Goal: Task Accomplishment & Management: Manage account settings

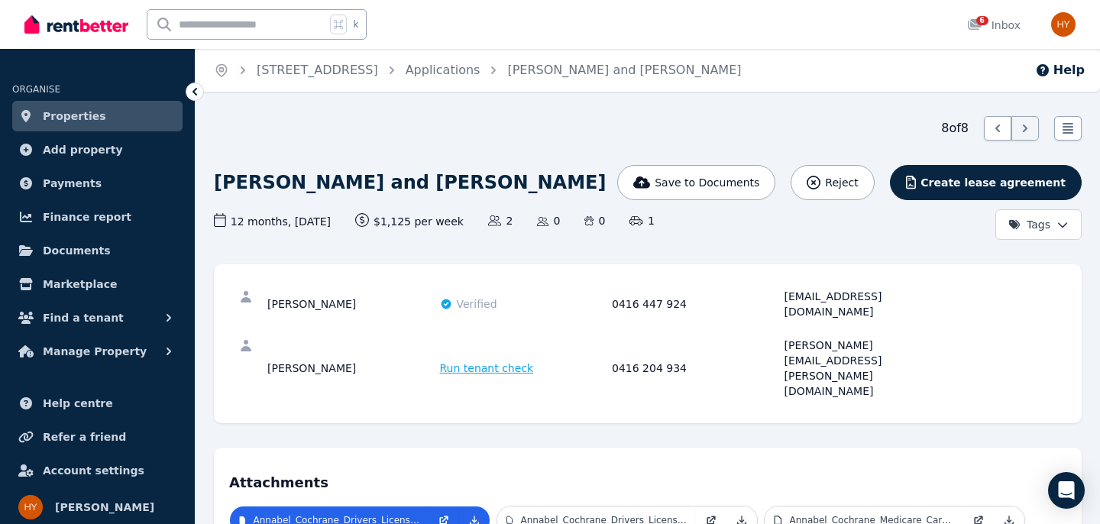
click at [97, 118] on link "Properties" at bounding box center [97, 116] width 170 height 31
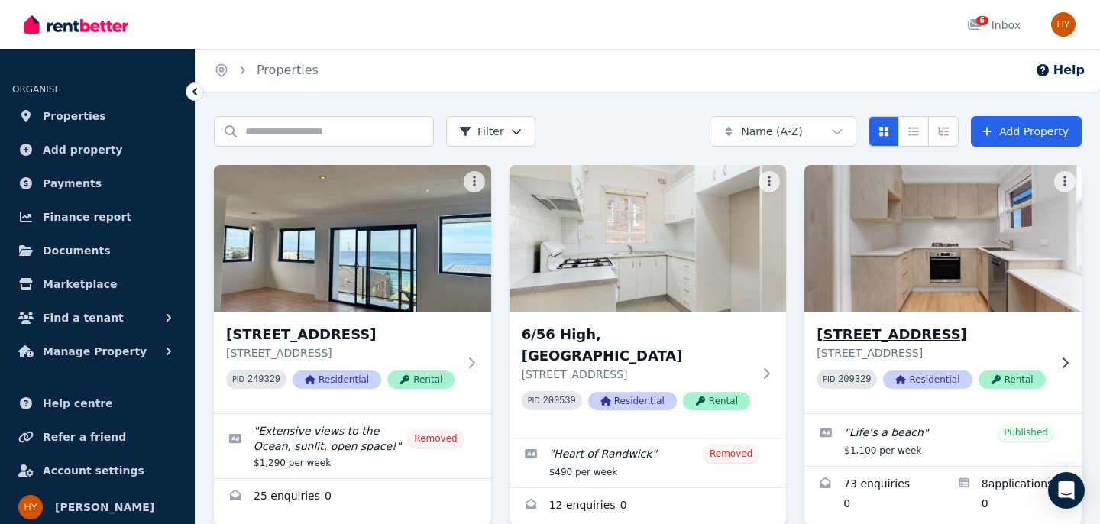
click at [910, 296] on img at bounding box center [942, 238] width 291 height 154
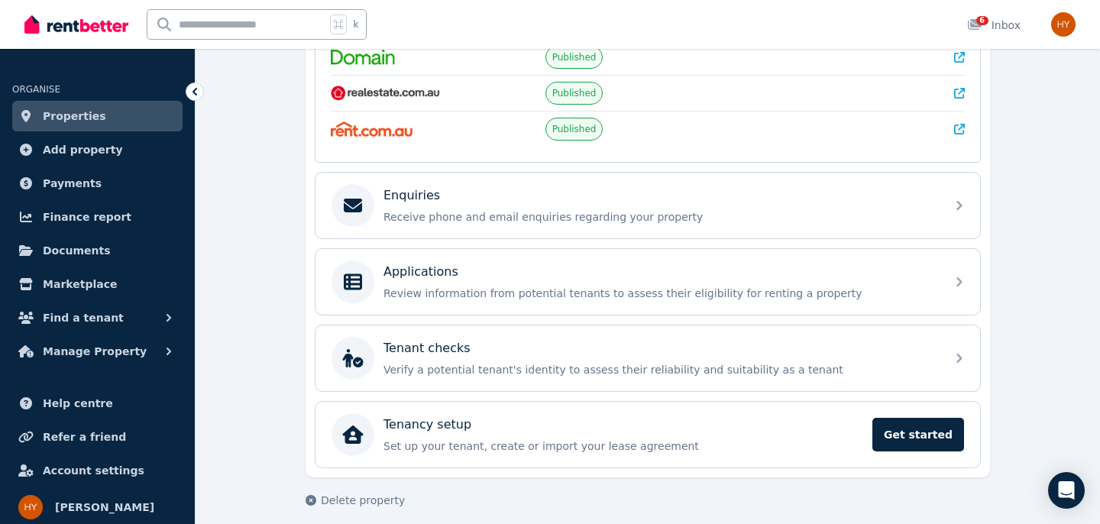
scroll to position [386, 0]
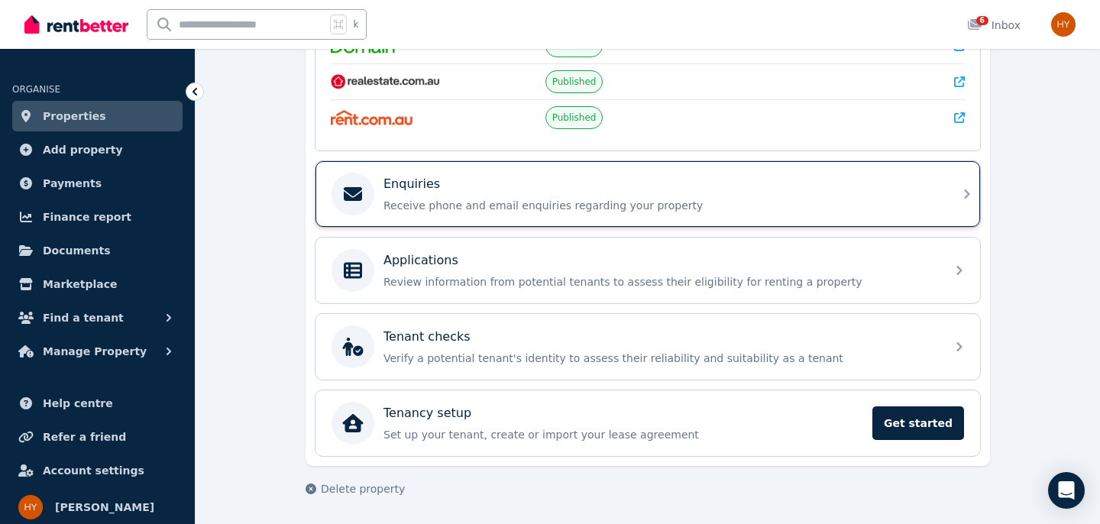
click at [446, 195] on div "Enquiries Receive phone and email enquiries regarding your property" at bounding box center [659, 194] width 553 height 38
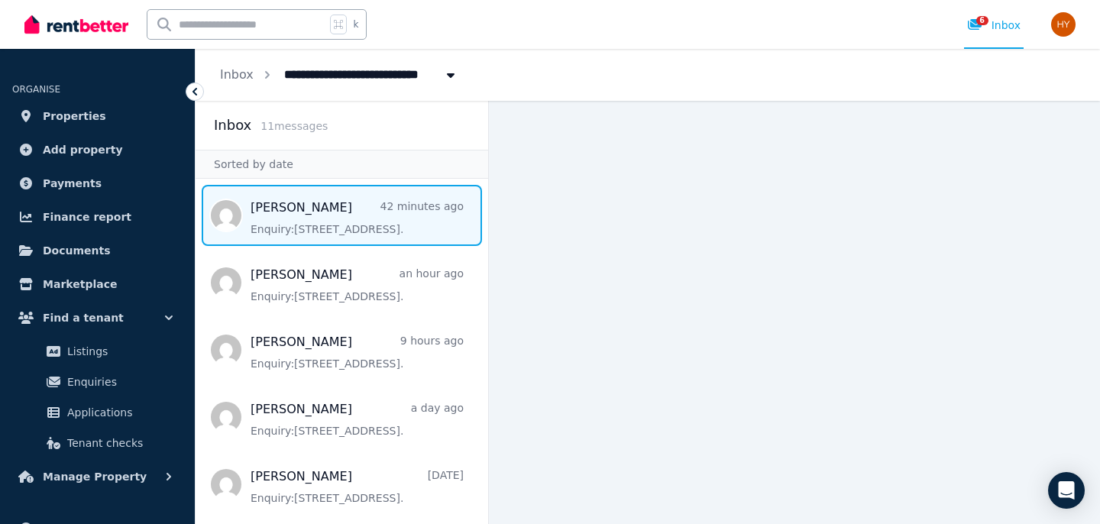
click at [257, 220] on span "Message list" at bounding box center [341, 215] width 292 height 61
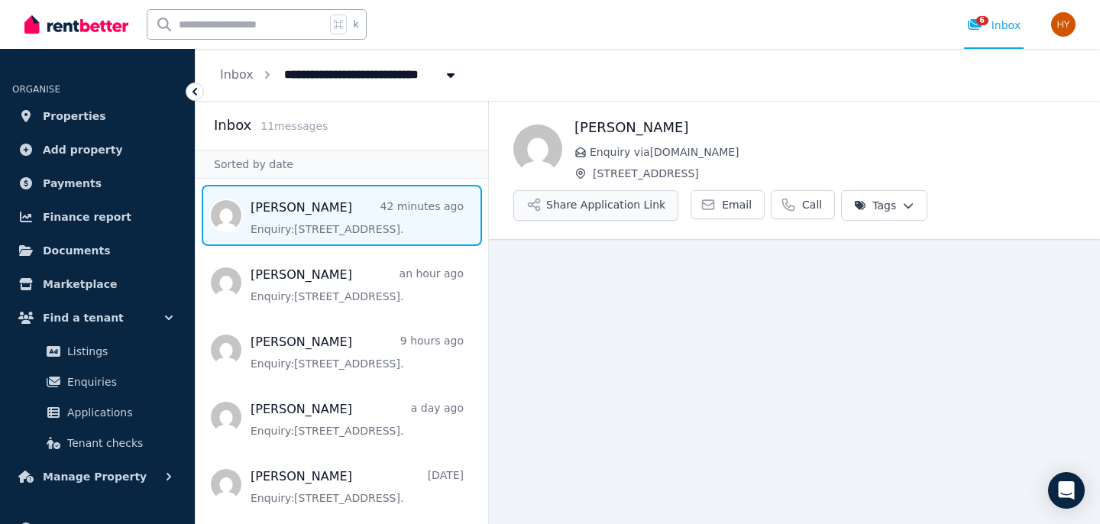
click at [561, 205] on button "Share Application Link" at bounding box center [595, 205] width 165 height 31
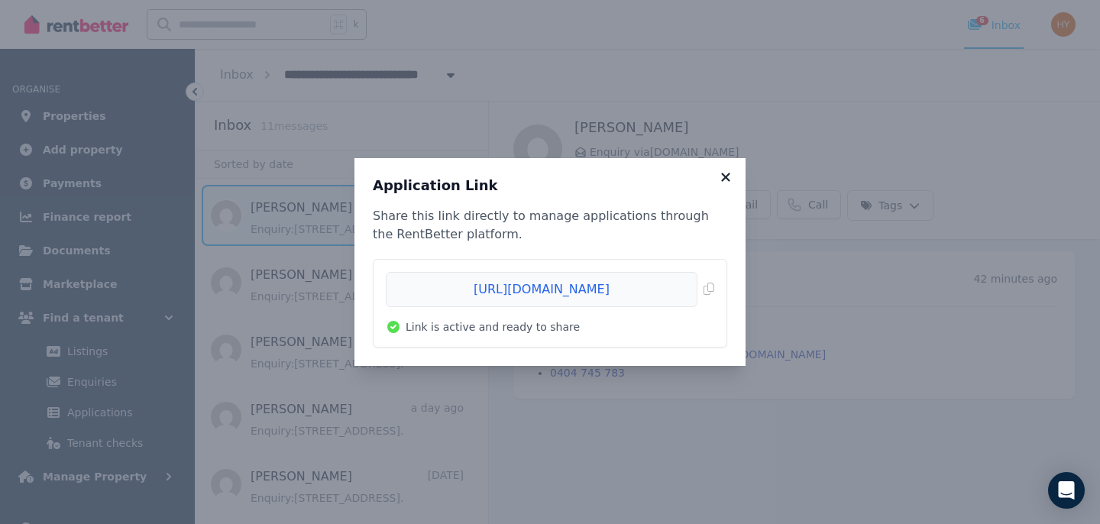
click at [726, 173] on icon at bounding box center [725, 177] width 15 height 14
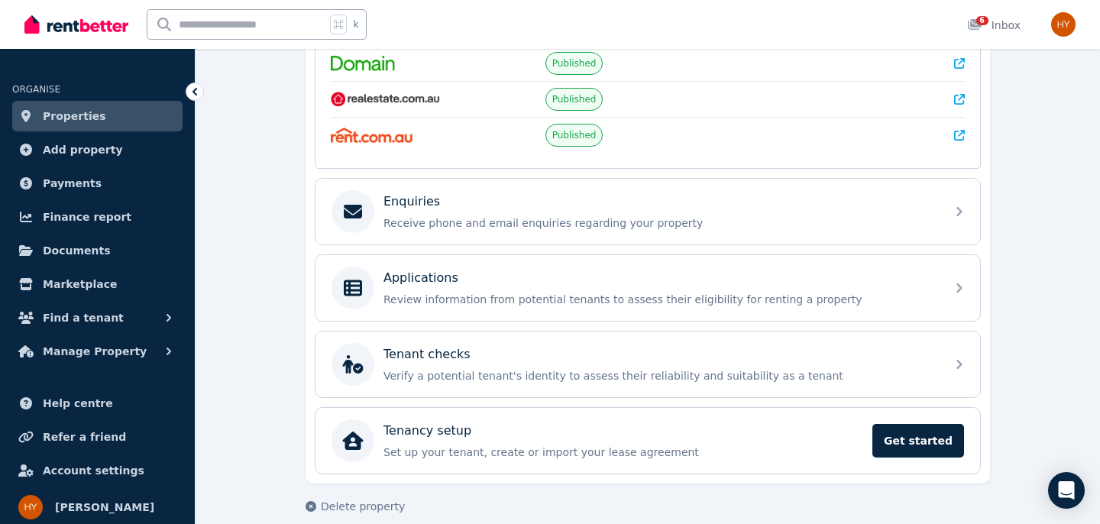
scroll to position [386, 0]
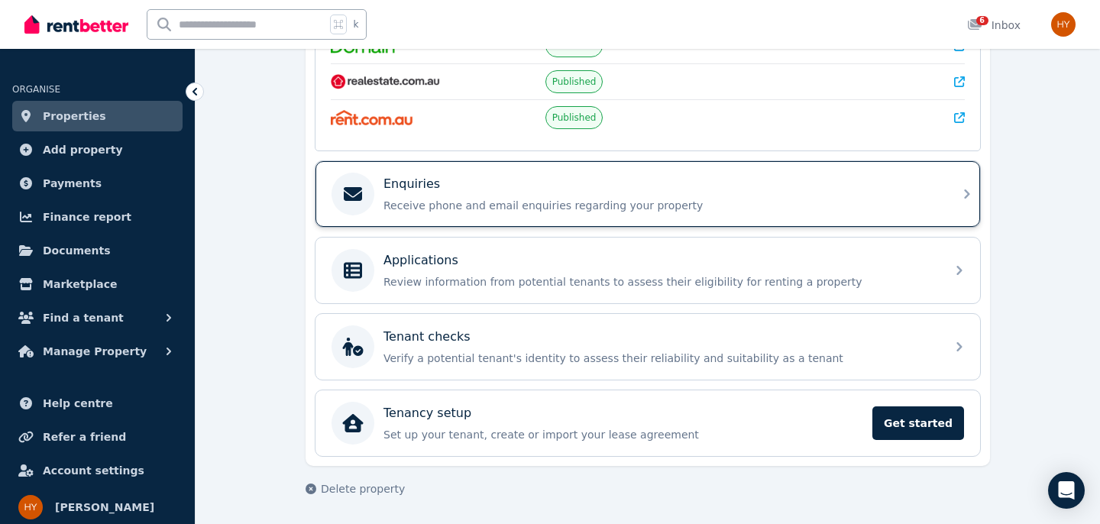
click at [418, 198] on p "Receive phone and email enquiries regarding your property" at bounding box center [659, 205] width 553 height 15
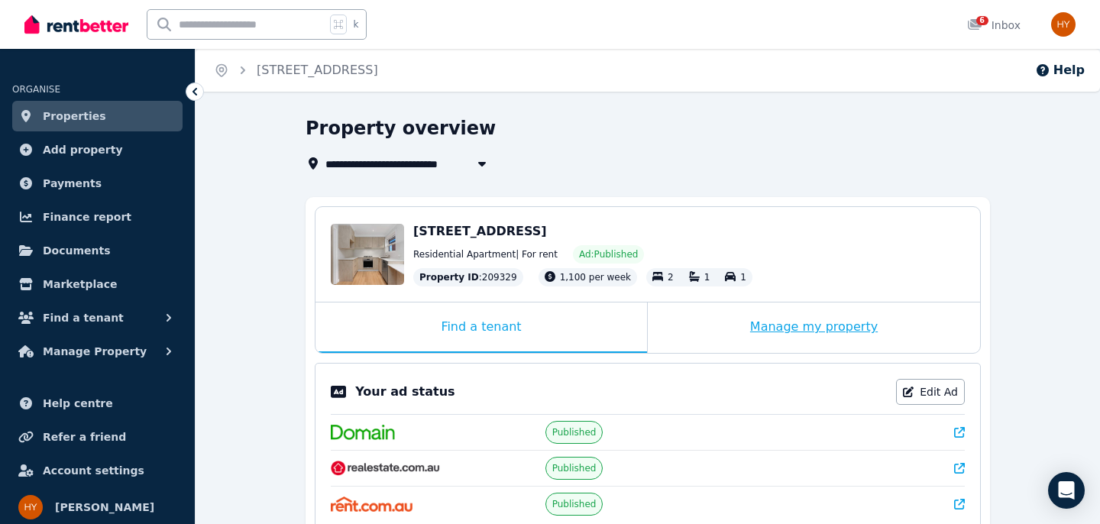
click at [767, 331] on div "Manage my property" at bounding box center [814, 327] width 332 height 50
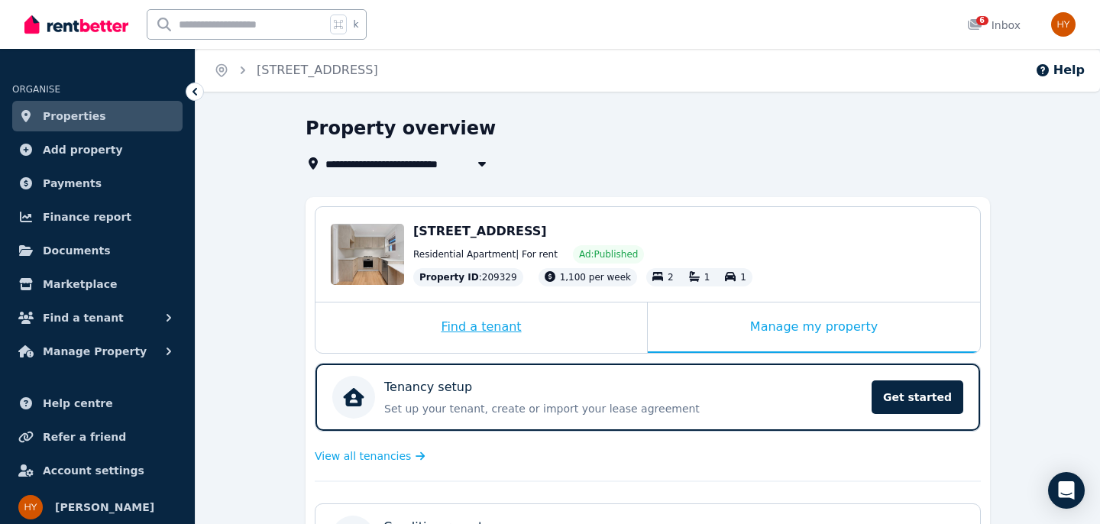
click at [463, 327] on div "Find a tenant" at bounding box center [480, 327] width 331 height 50
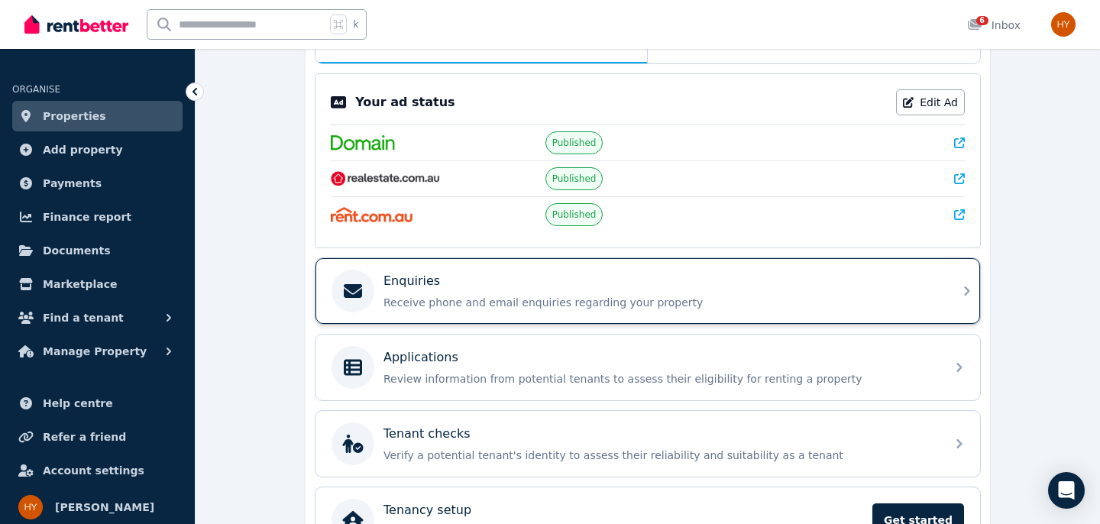
scroll to position [280, 0]
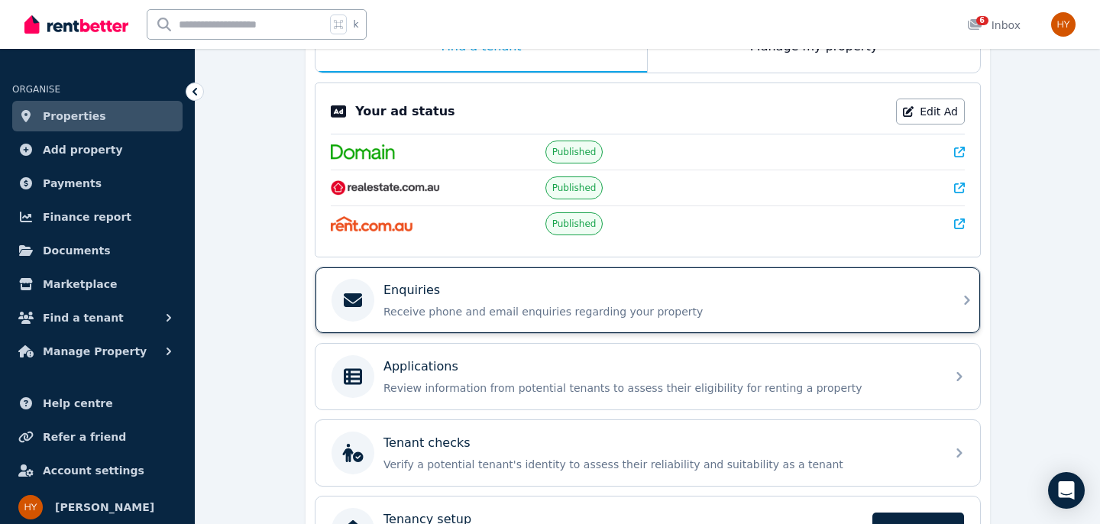
click at [601, 312] on p "Receive phone and email enquiries regarding your property" at bounding box center [659, 311] width 553 height 15
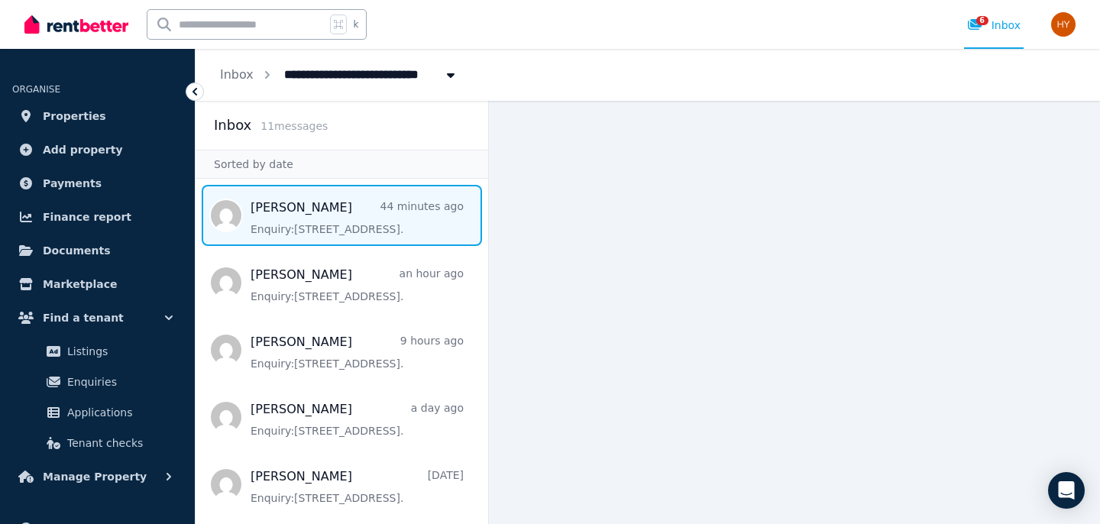
click at [316, 217] on span "Message list" at bounding box center [341, 215] width 292 height 61
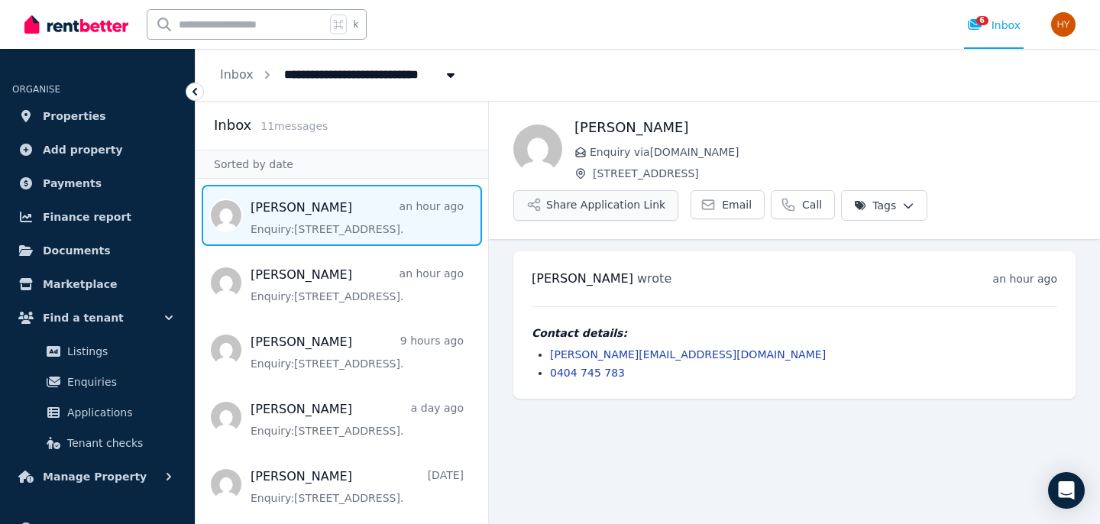
click at [638, 206] on button "Share Application Link" at bounding box center [595, 205] width 165 height 31
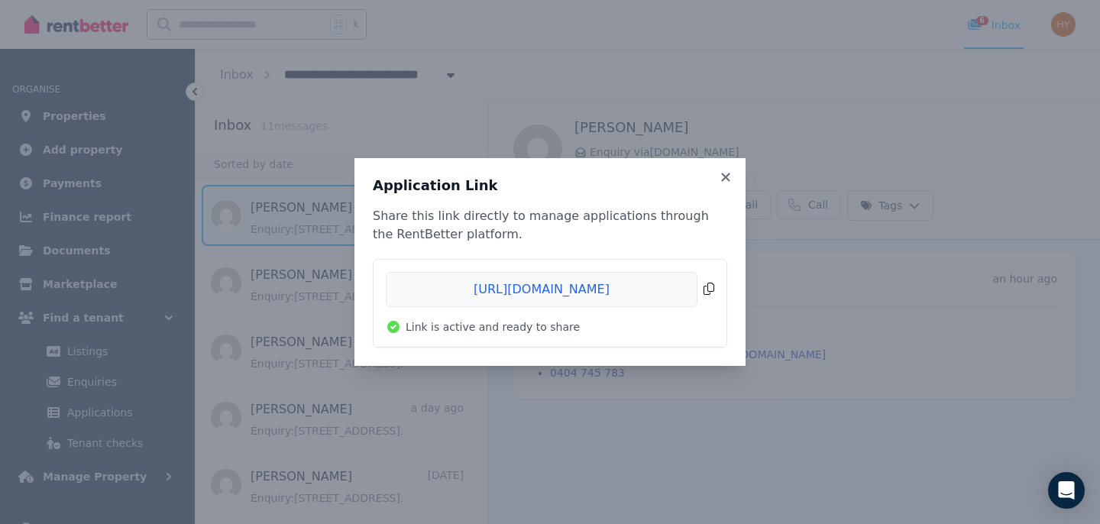
click at [635, 286] on span "Copied!" at bounding box center [550, 289] width 328 height 35
click at [728, 176] on icon at bounding box center [725, 177] width 15 height 14
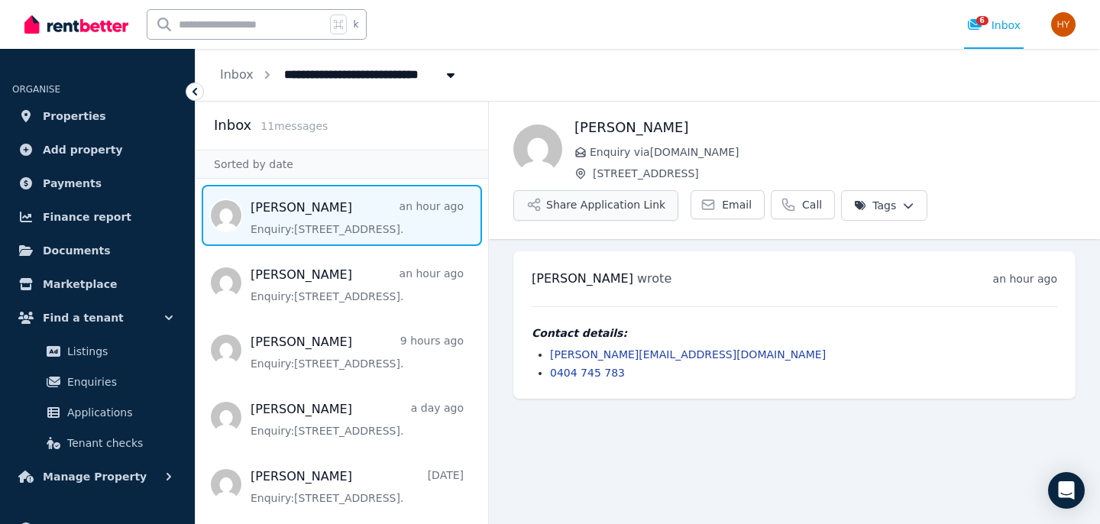
click at [620, 202] on button "Share Application Link" at bounding box center [595, 205] width 165 height 31
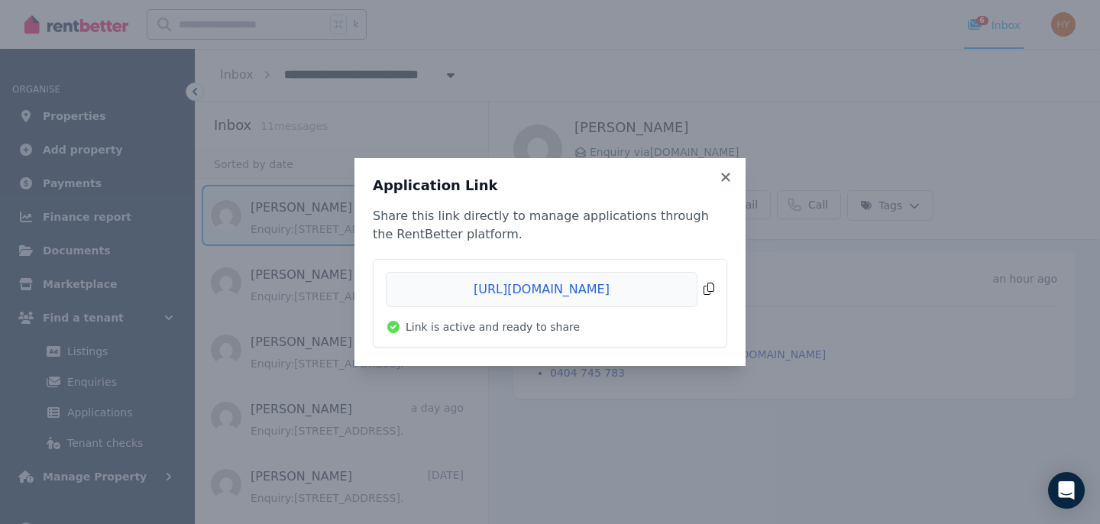
click at [589, 289] on span "Copied!" at bounding box center [550, 289] width 328 height 35
click at [725, 177] on icon at bounding box center [725, 177] width 8 height 8
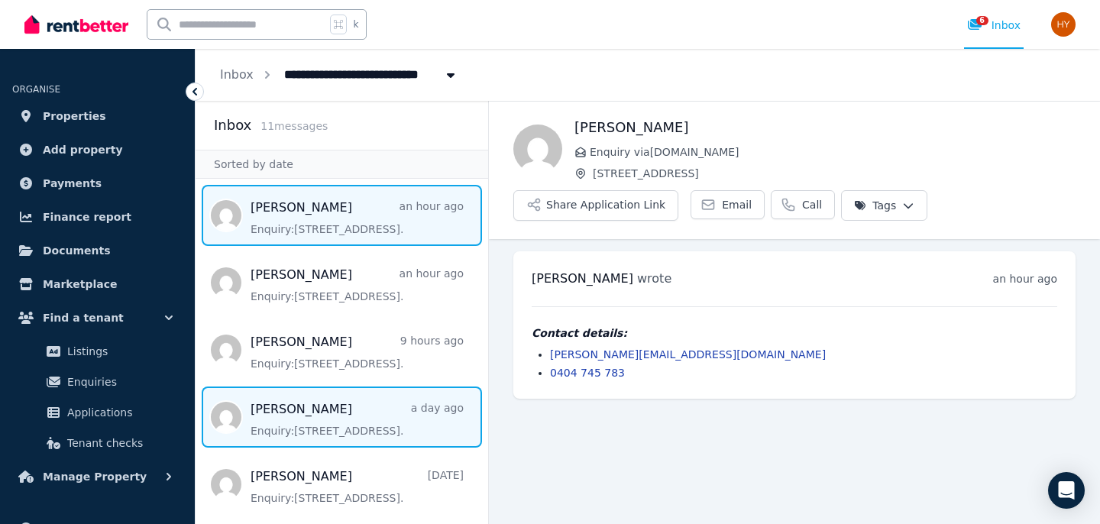
click at [292, 410] on span "Message list" at bounding box center [341, 416] width 292 height 61
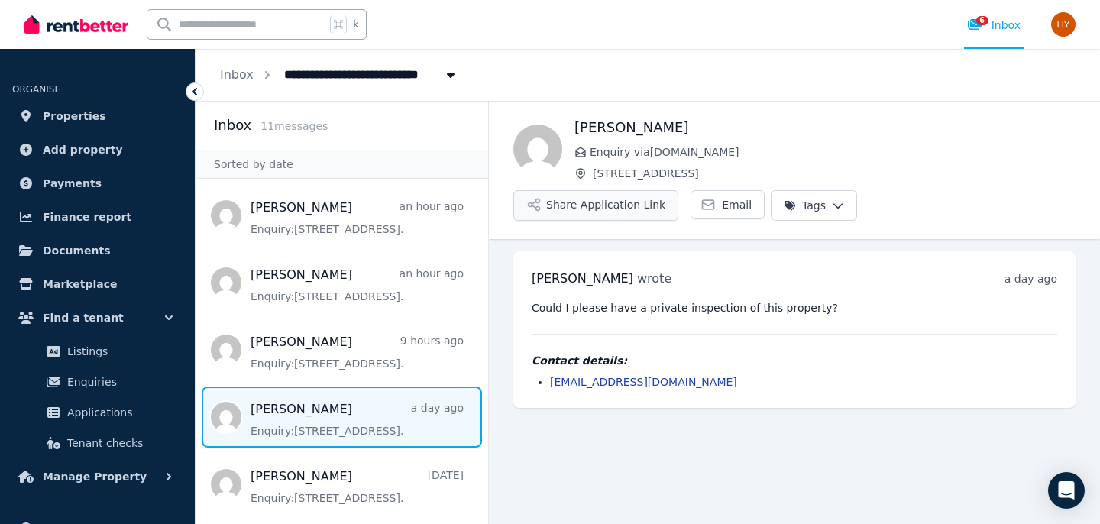
click at [678, 190] on button "Share Application Link" at bounding box center [595, 205] width 165 height 31
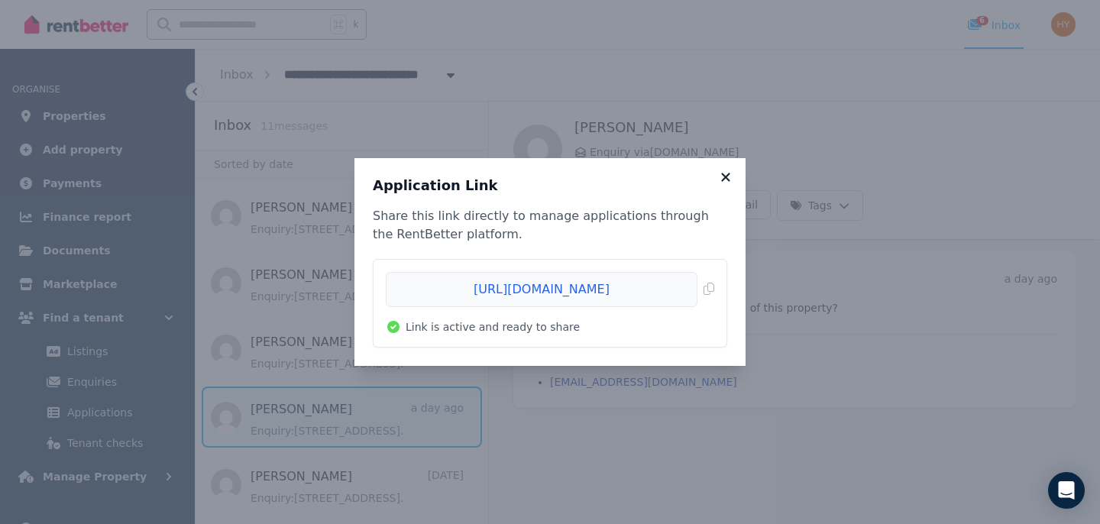
click at [725, 179] on icon at bounding box center [725, 177] width 15 height 14
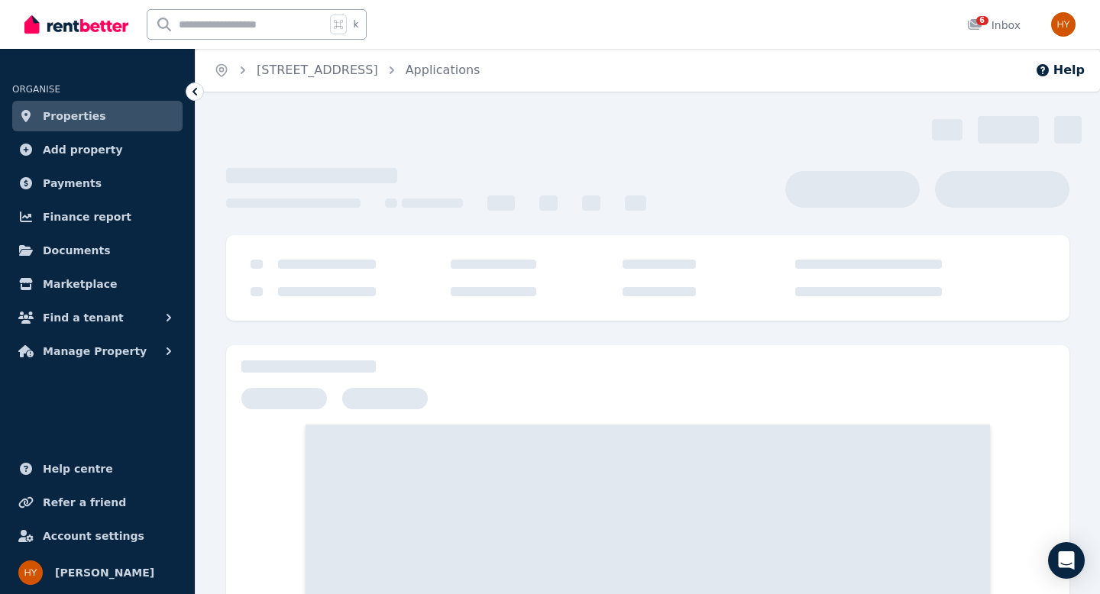
click at [195, 90] on icon at bounding box center [194, 92] width 5 height 8
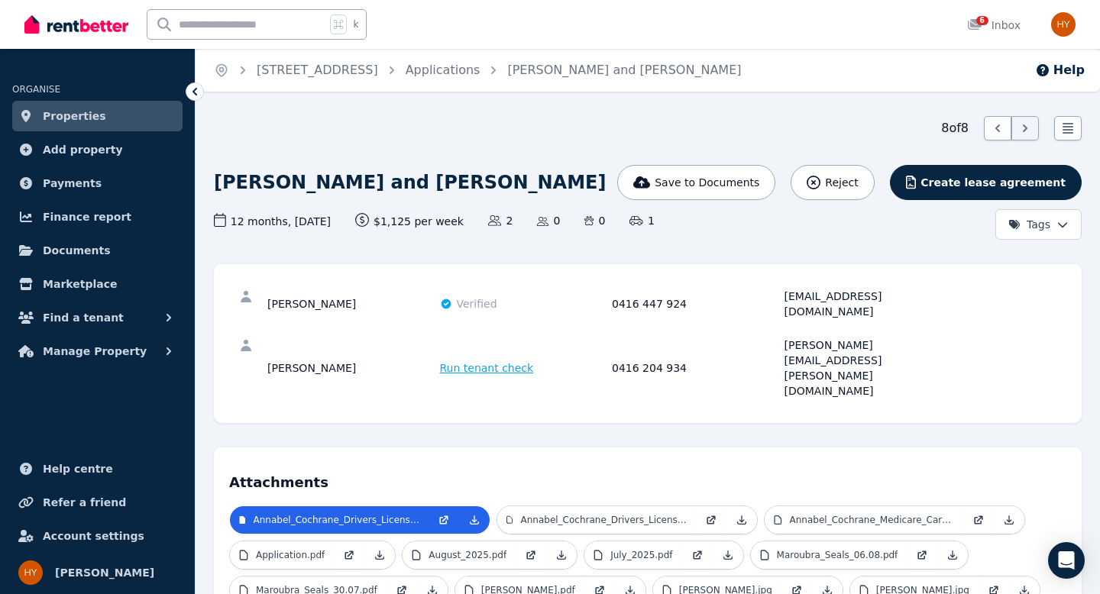
click at [197, 92] on icon at bounding box center [194, 91] width 15 height 15
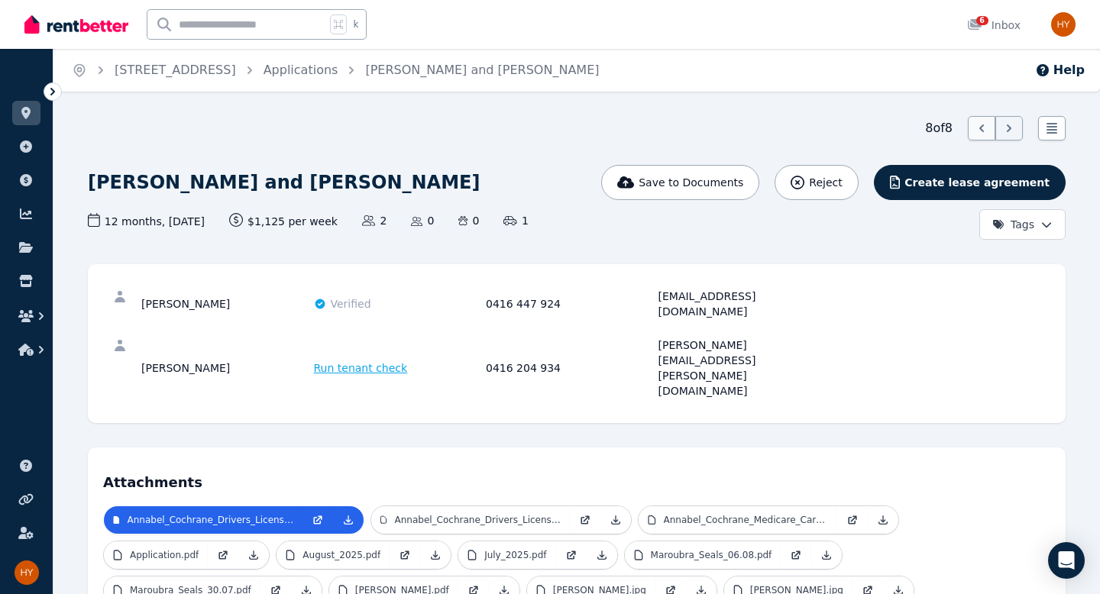
click at [985, 126] on icon at bounding box center [981, 128] width 15 height 15
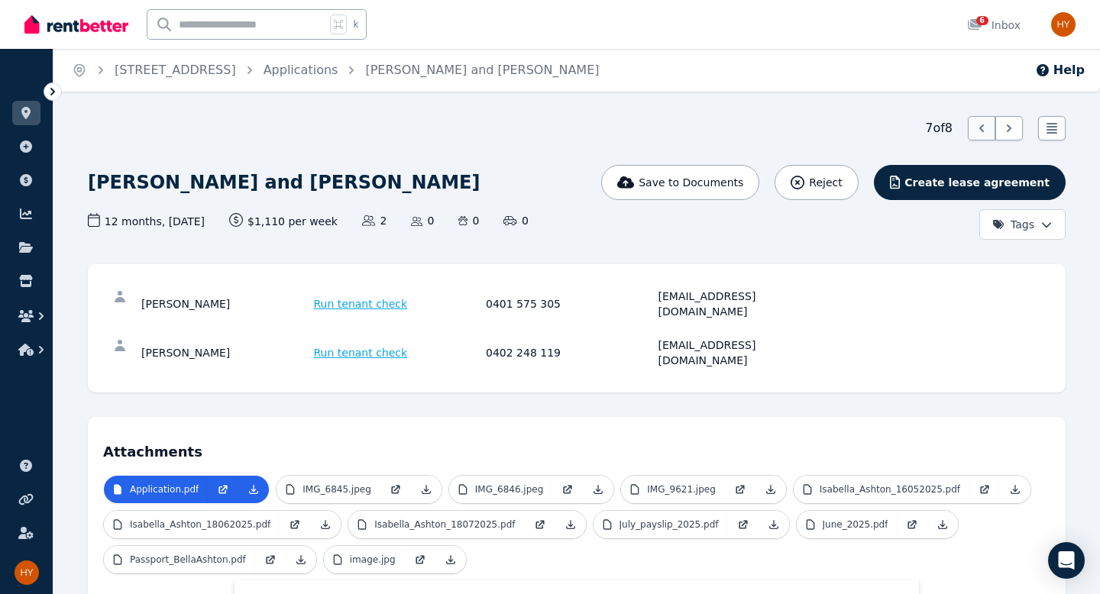
click at [986, 126] on icon at bounding box center [981, 128] width 15 height 15
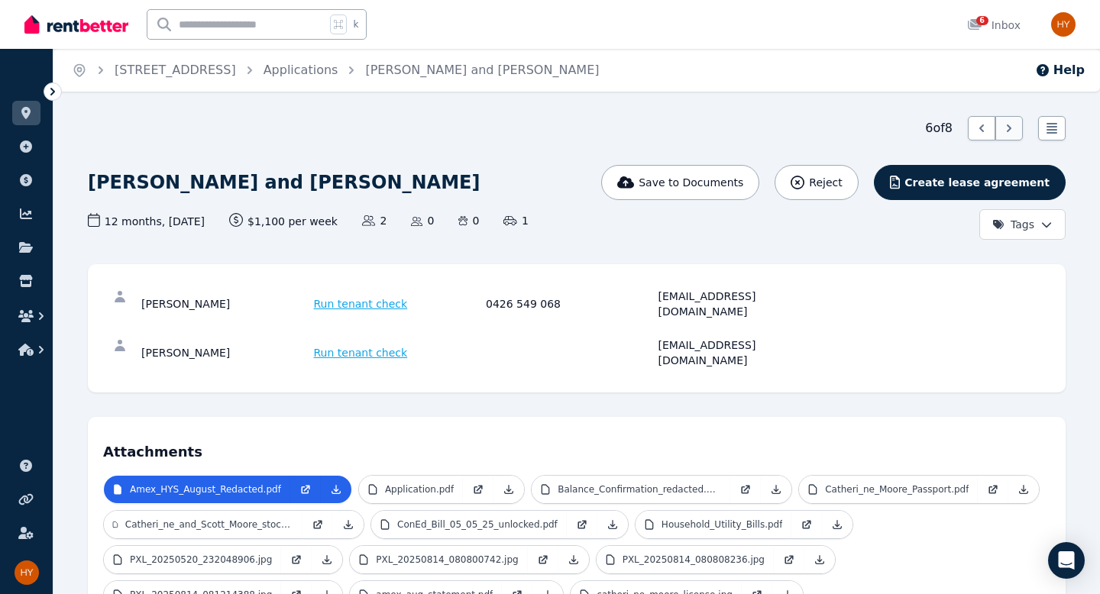
click at [1013, 128] on icon at bounding box center [1008, 128] width 15 height 15
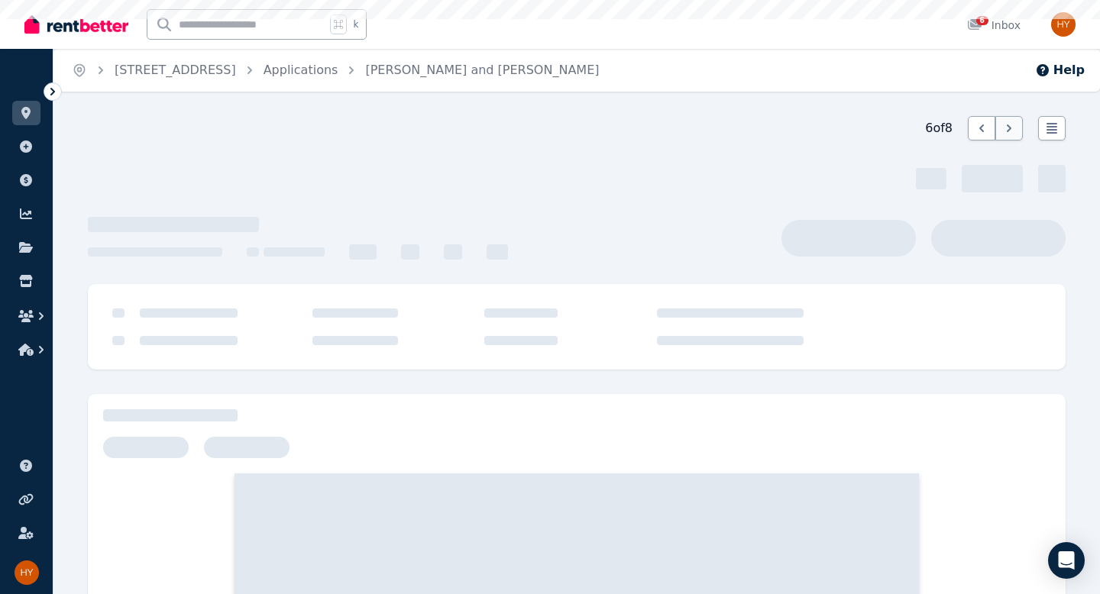
click at [1013, 128] on icon at bounding box center [1008, 128] width 15 height 15
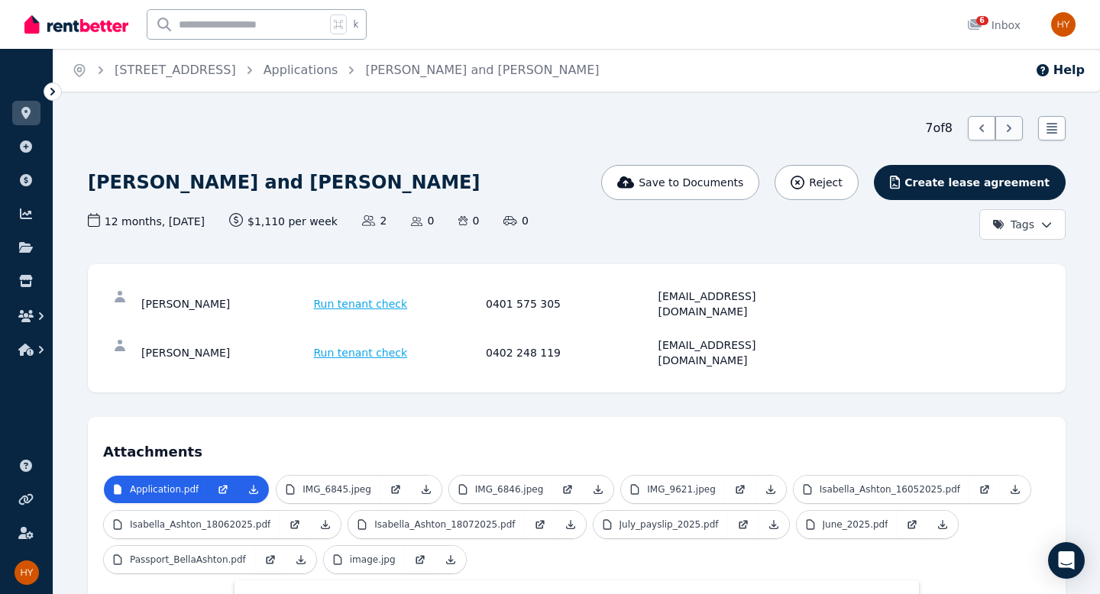
click at [1013, 128] on icon at bounding box center [1008, 128] width 15 height 15
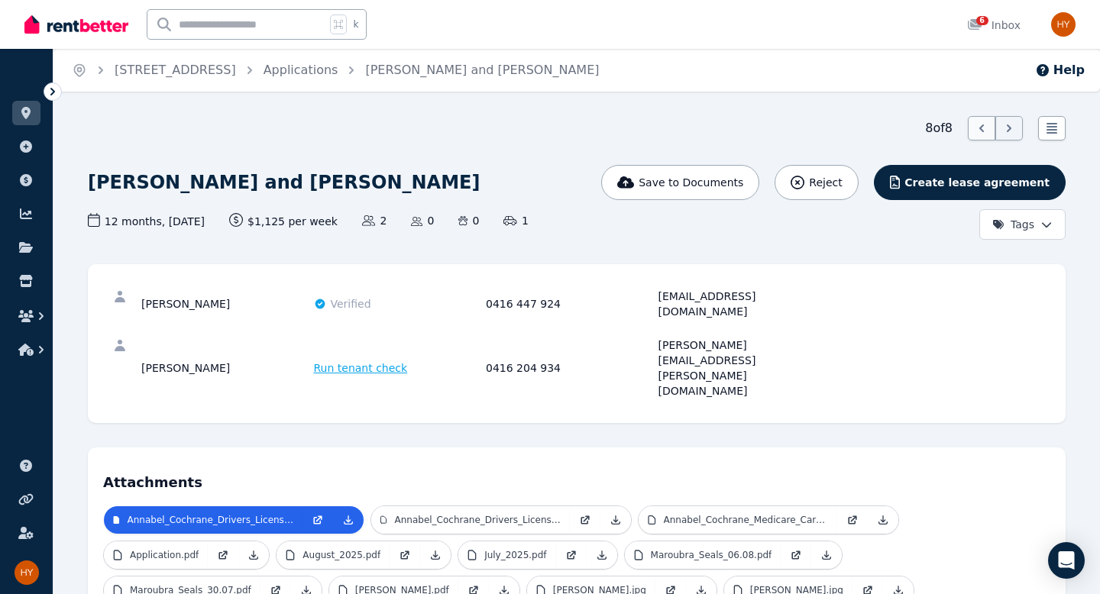
click at [979, 132] on icon at bounding box center [981, 128] width 15 height 15
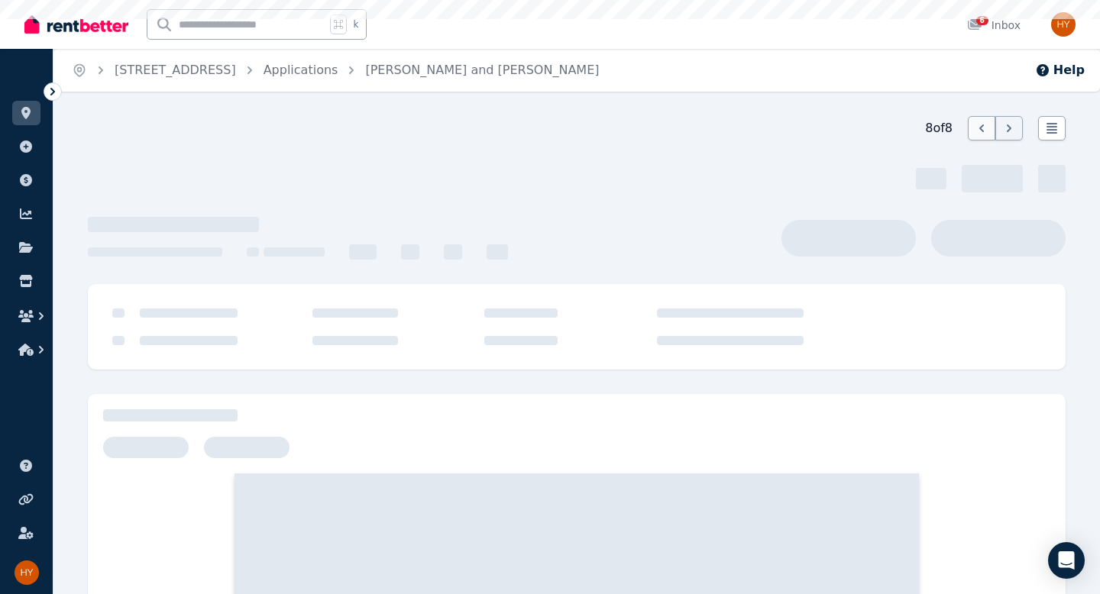
click at [979, 134] on icon at bounding box center [981, 128] width 15 height 15
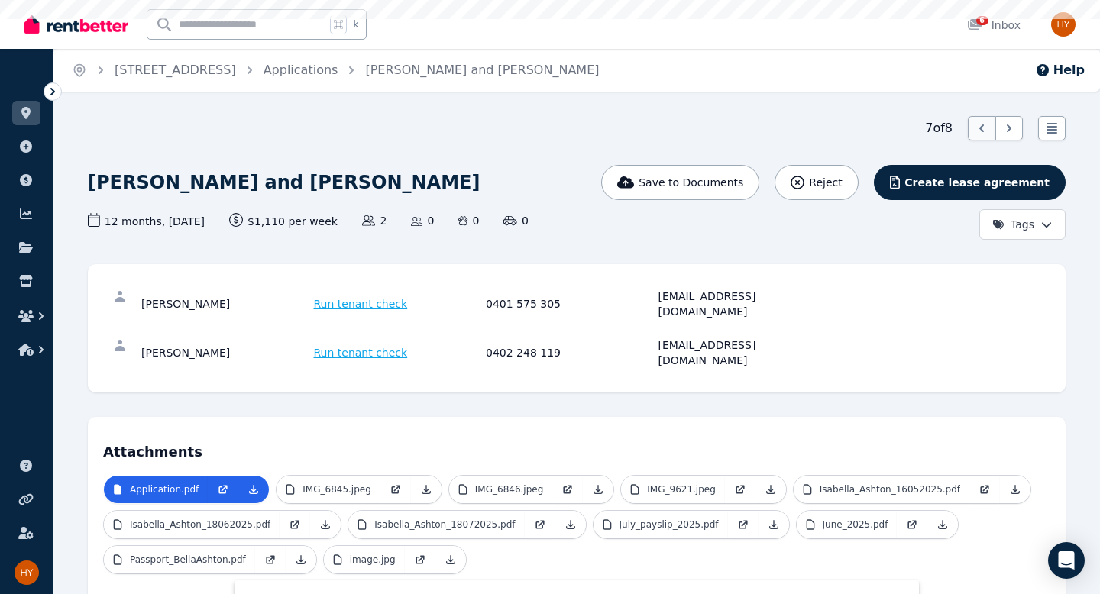
click at [979, 134] on icon at bounding box center [981, 128] width 15 height 15
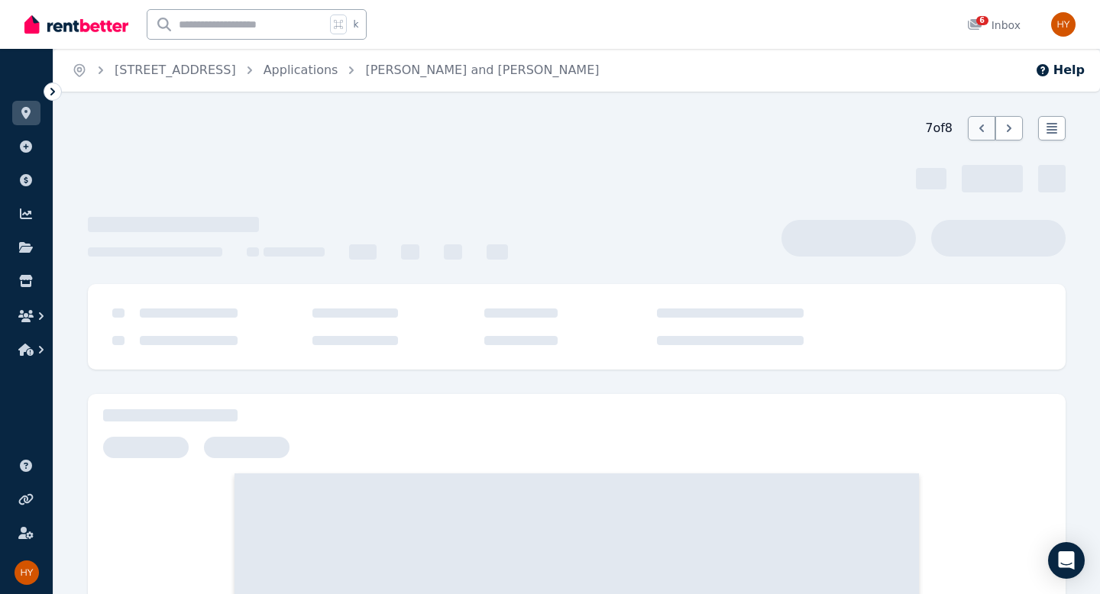
click at [979, 133] on icon at bounding box center [981, 128] width 15 height 15
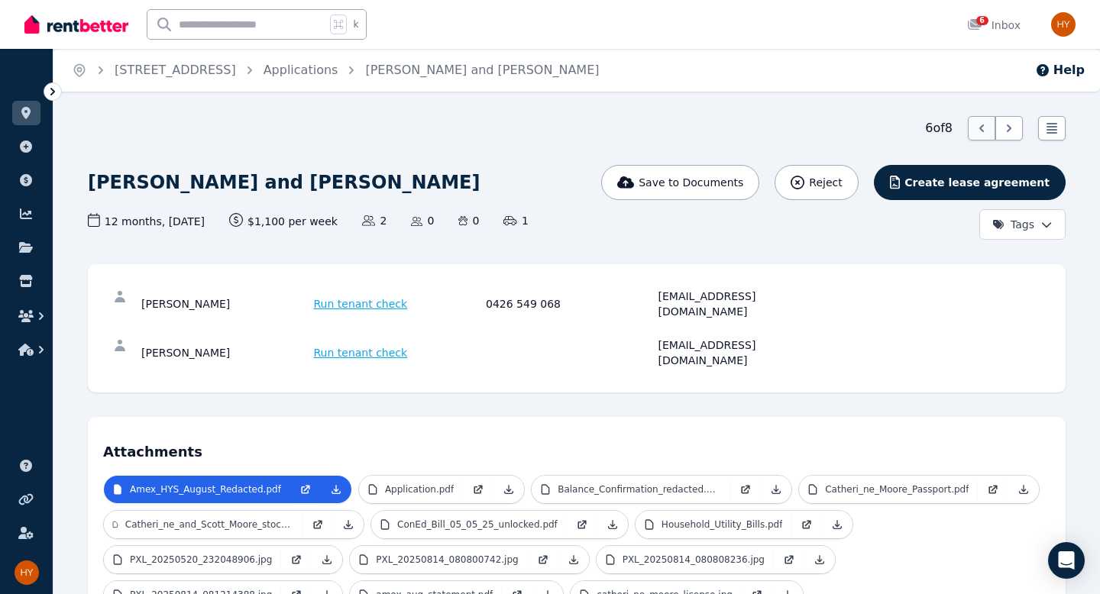
click at [979, 133] on icon at bounding box center [981, 128] width 15 height 15
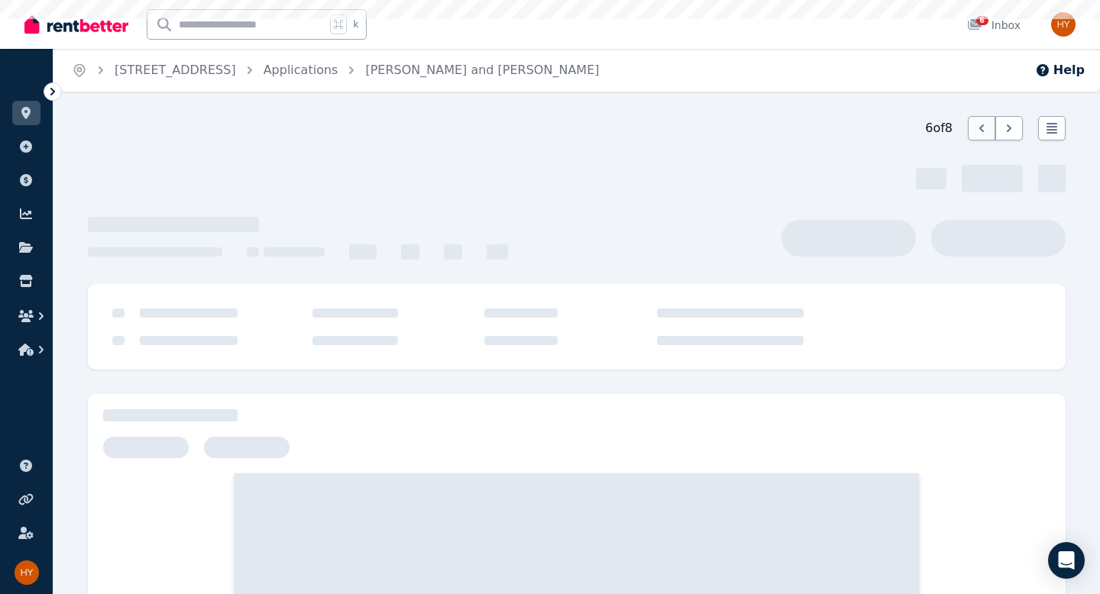
click at [979, 133] on icon at bounding box center [981, 128] width 15 height 15
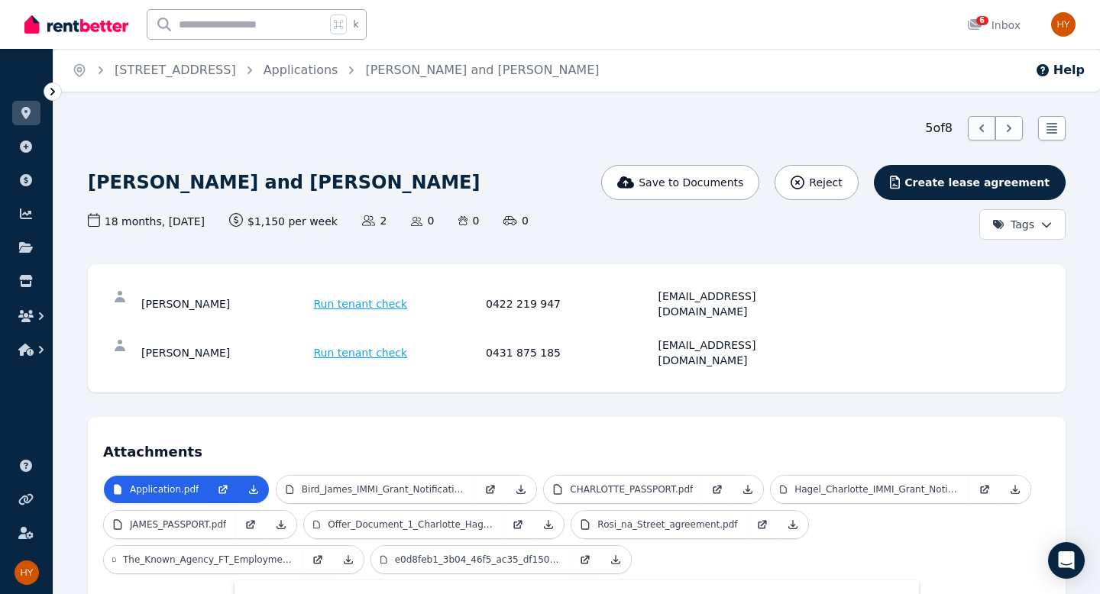
click at [979, 133] on icon at bounding box center [981, 128] width 15 height 15
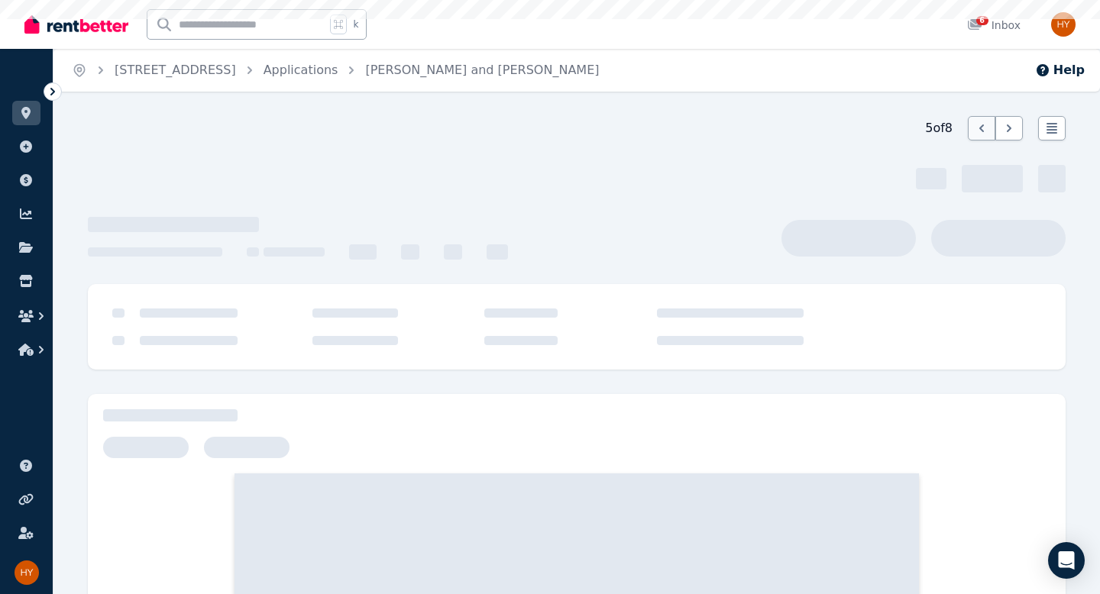
click at [979, 133] on icon at bounding box center [981, 128] width 15 height 15
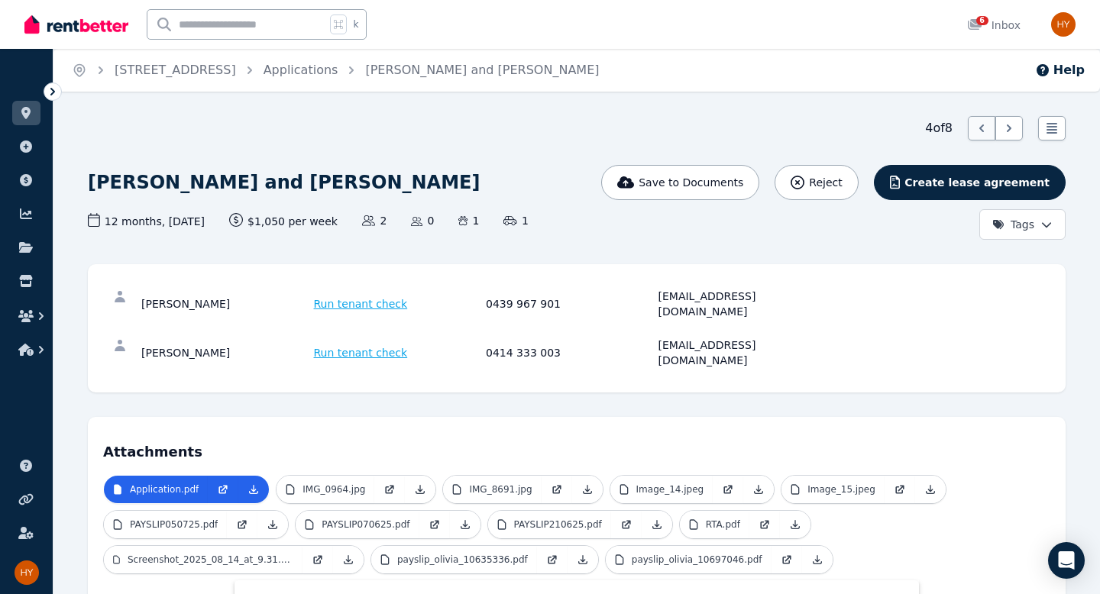
click at [979, 132] on icon at bounding box center [981, 128] width 15 height 15
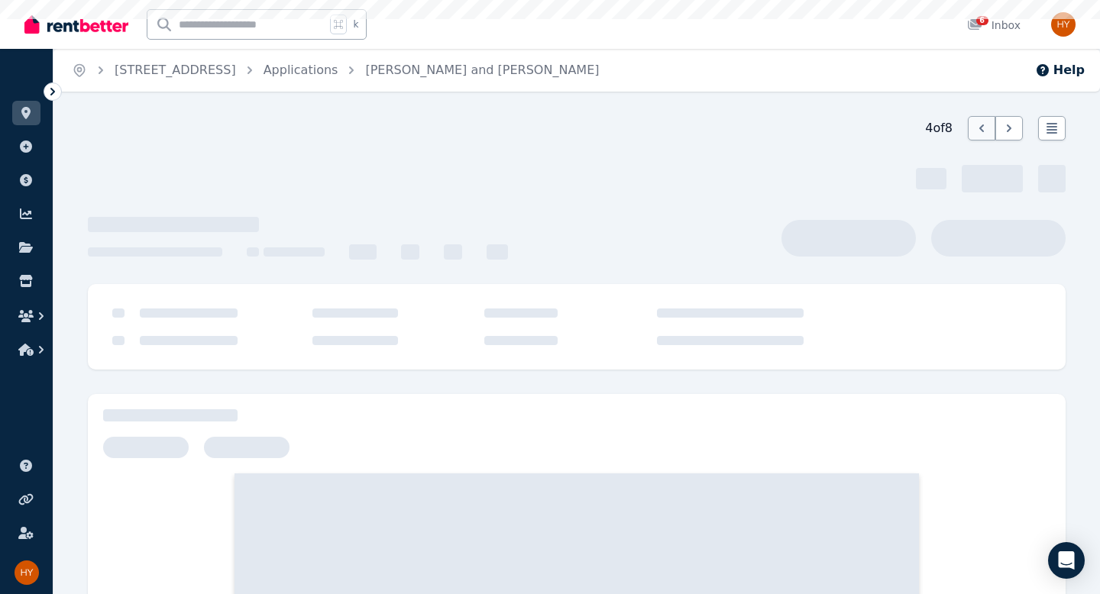
click at [979, 132] on icon at bounding box center [981, 128] width 15 height 15
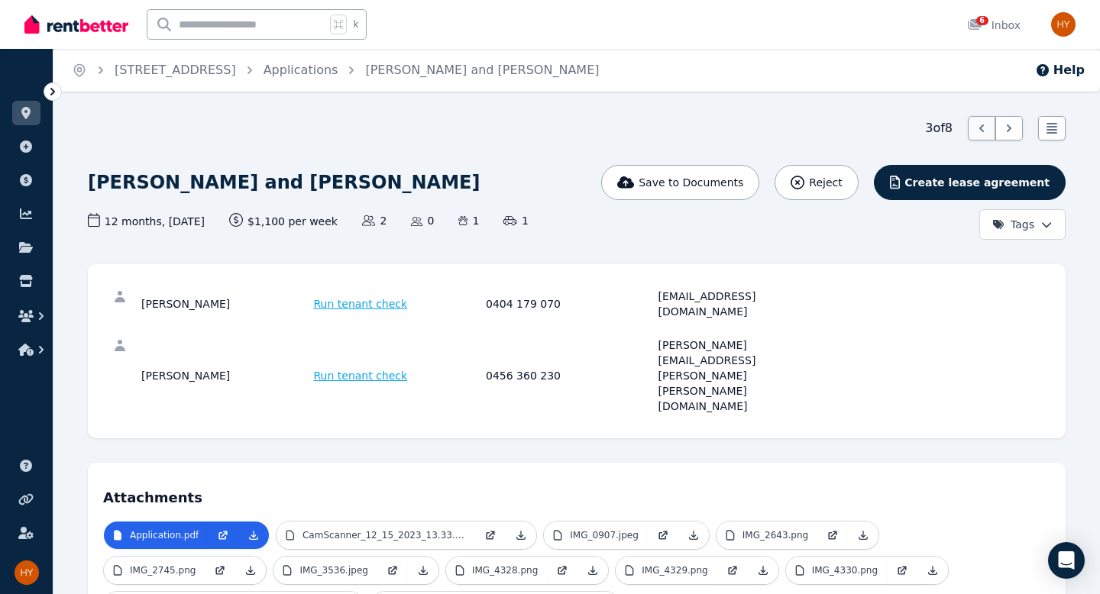
click at [979, 131] on icon at bounding box center [981, 128] width 15 height 15
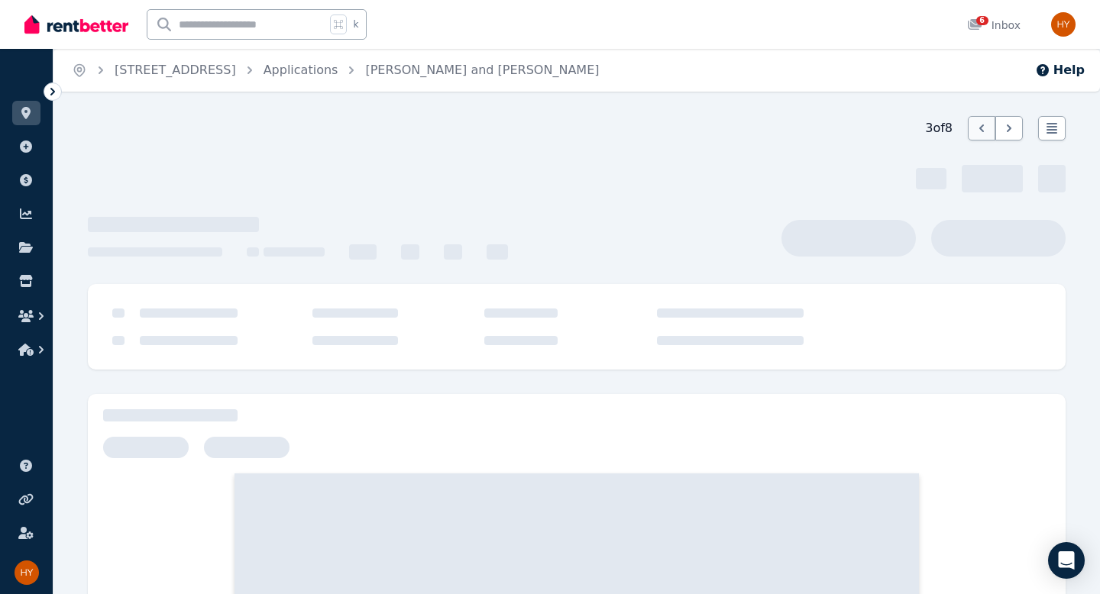
click at [979, 131] on icon at bounding box center [981, 128] width 15 height 15
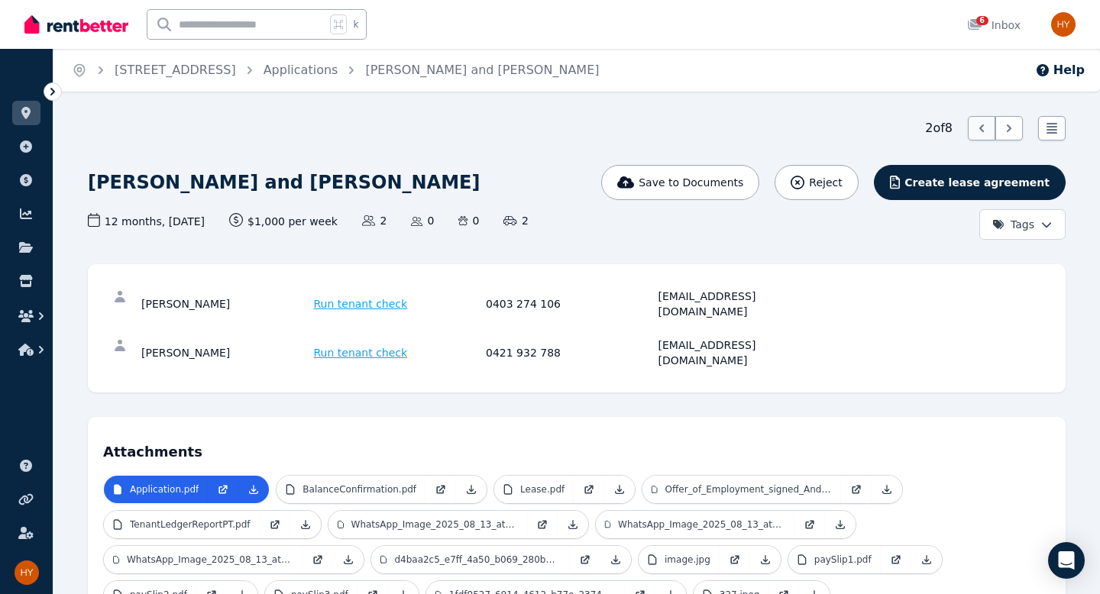
click at [981, 130] on icon at bounding box center [981, 128] width 5 height 8
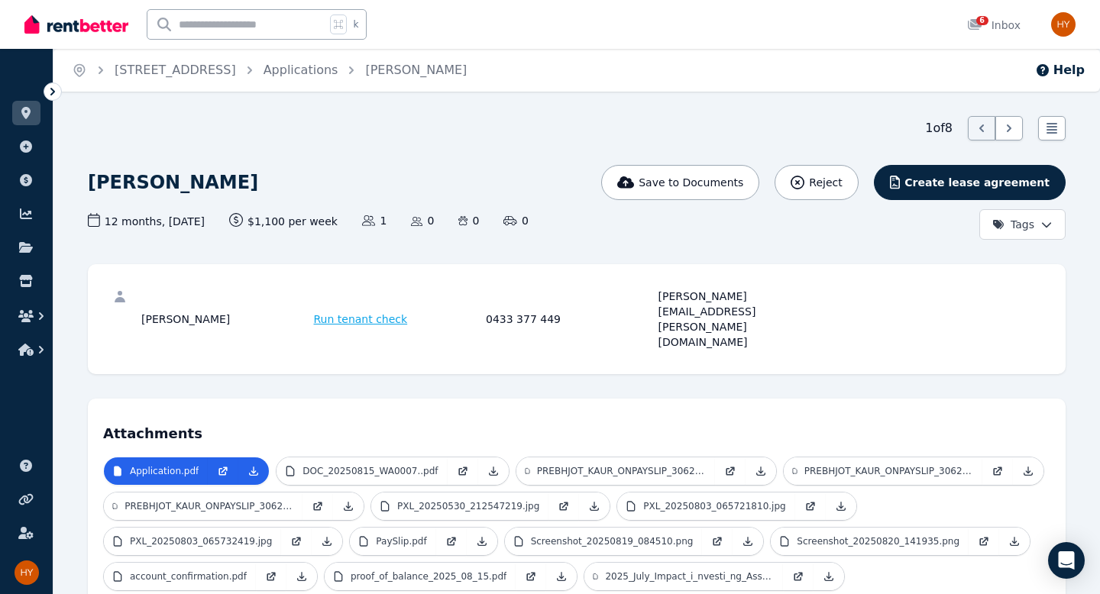
click at [101, 70] on icon "Breadcrumb" at bounding box center [101, 70] width 5 height 8
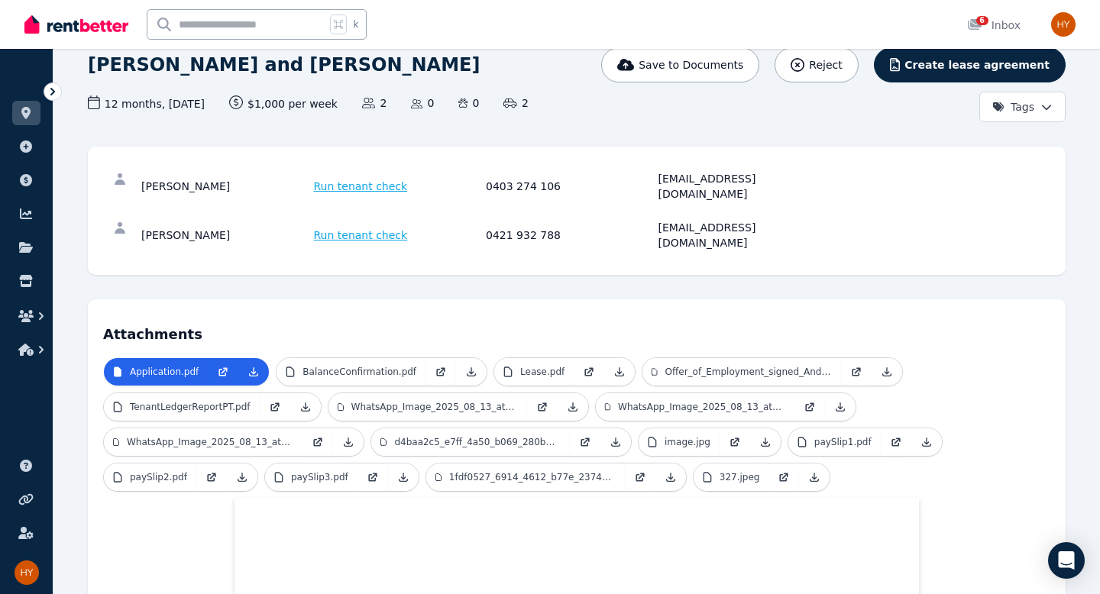
scroll to position [123, 0]
